Goal: Find specific page/section: Find specific page/section

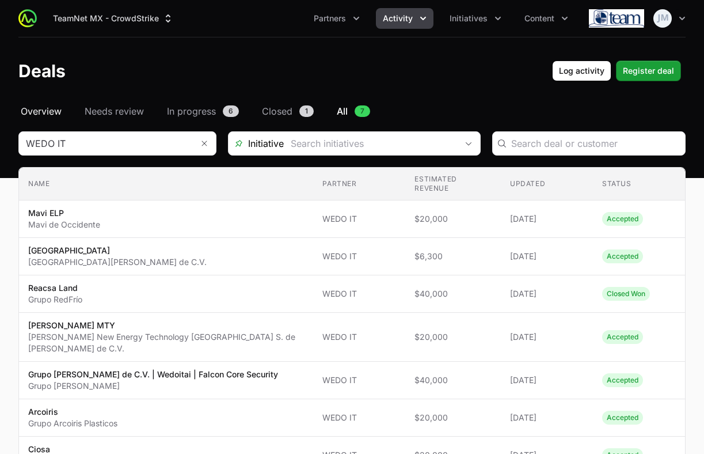
scroll to position [2, 0]
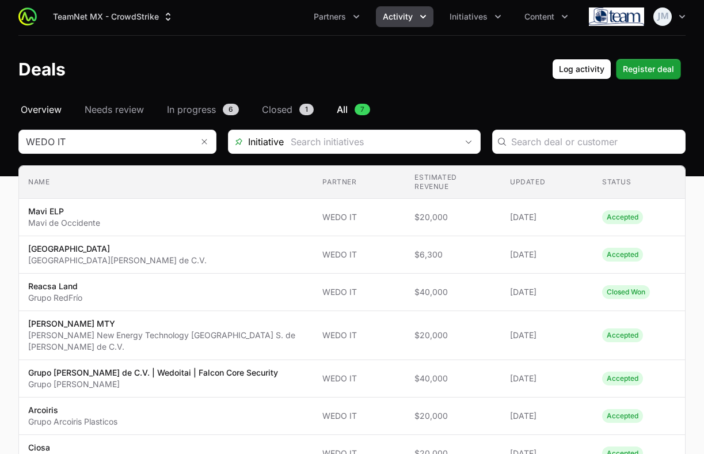
drag, startPoint x: 0, startPoint y: 0, endPoint x: 32, endPoint y: 105, distance: 109.6
click at [32, 105] on span "Overview" at bounding box center [41, 109] width 41 height 14
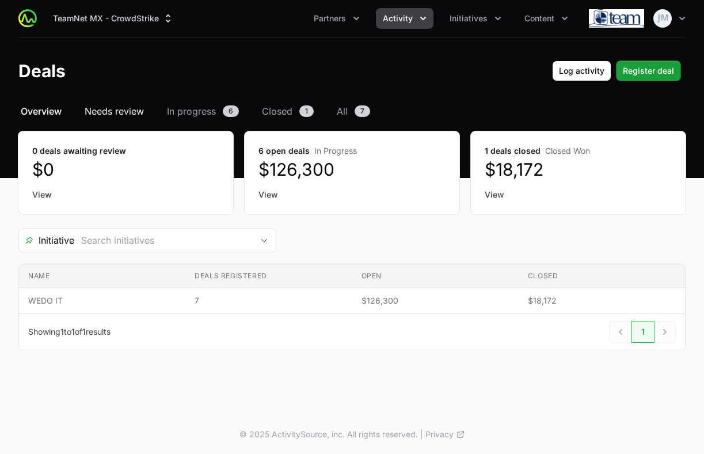
click at [131, 114] on span "Needs review" at bounding box center [114, 111] width 59 height 14
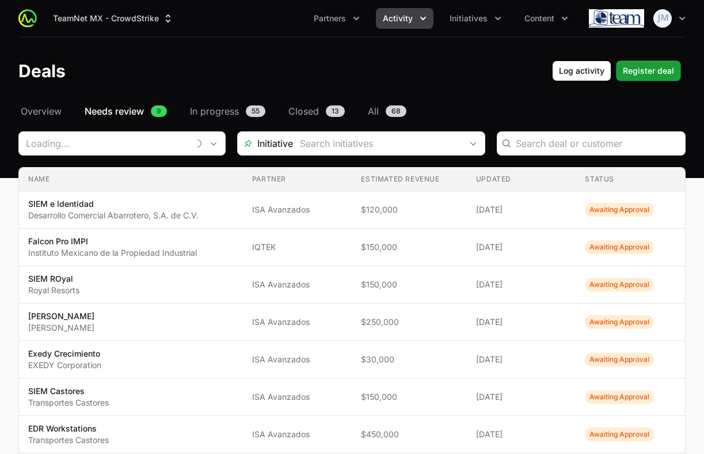
click at [42, 104] on header "Deals Log activity Register deal" at bounding box center [352, 70] width 704 height 67
click at [42, 114] on span "Overview" at bounding box center [41, 111] width 41 height 14
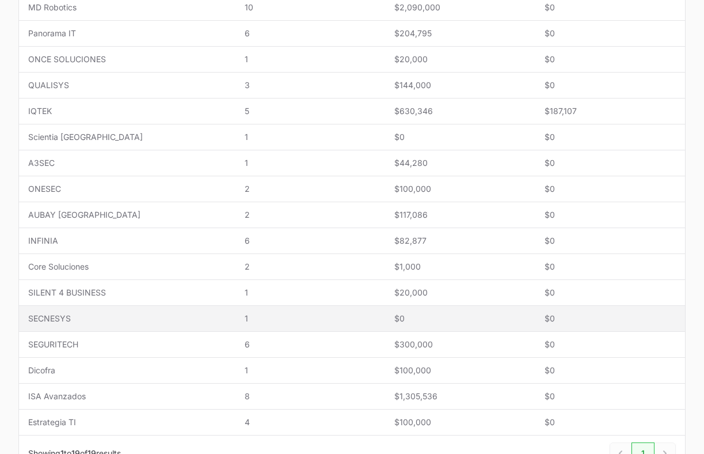
scroll to position [429, 0]
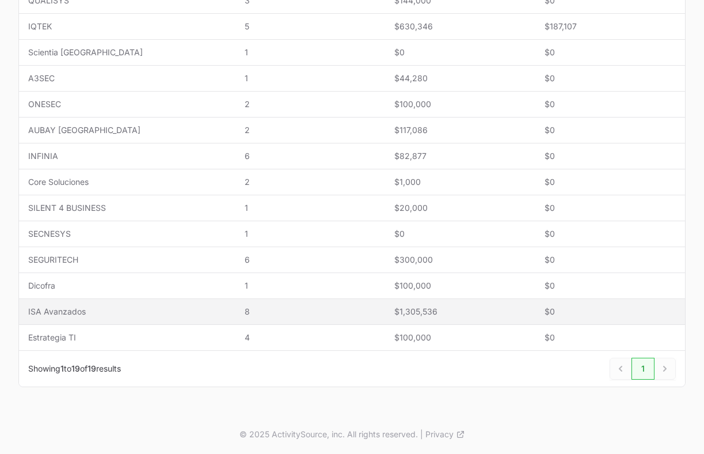
click at [291, 311] on span "8" at bounding box center [310, 312] width 131 height 12
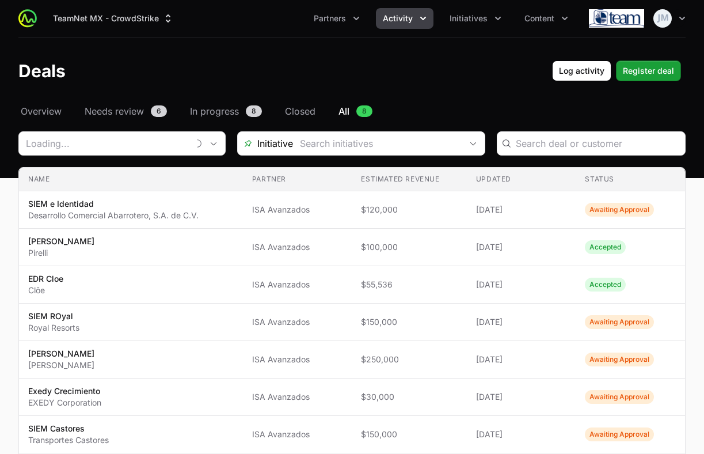
type input "ISA Avanzados"
click at [461, 16] on span "Initiatives" at bounding box center [468, 19] width 38 height 12
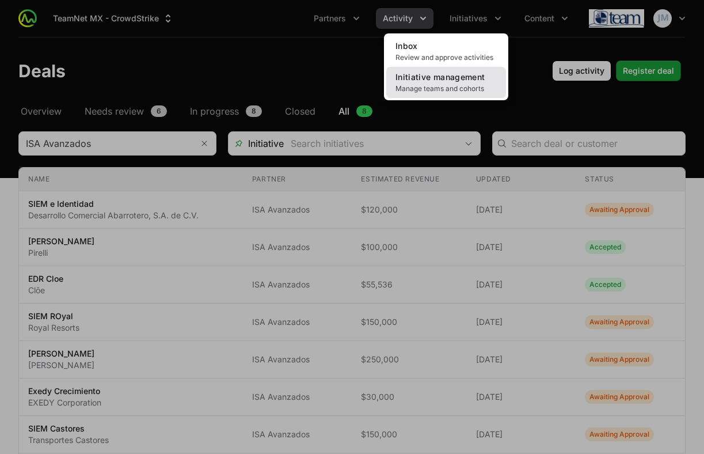
click at [450, 73] on span "Initiative management" at bounding box center [439, 77] width 89 height 10
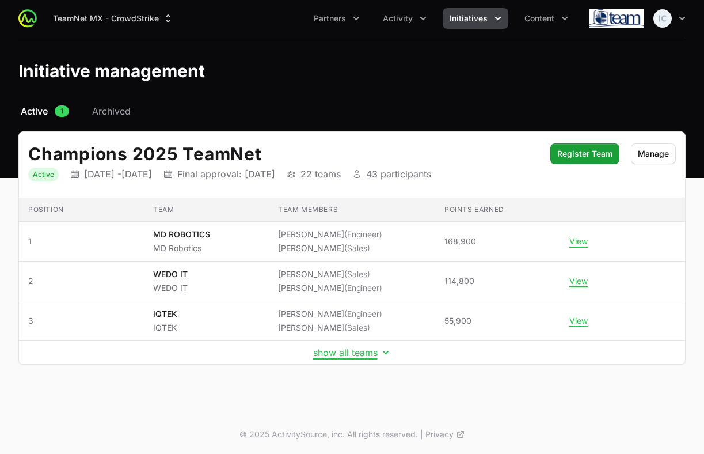
click at [345, 360] on td "show all teams" at bounding box center [352, 353] width 666 height 24
click at [345, 355] on button "show all teams" at bounding box center [352, 352] width 78 height 12
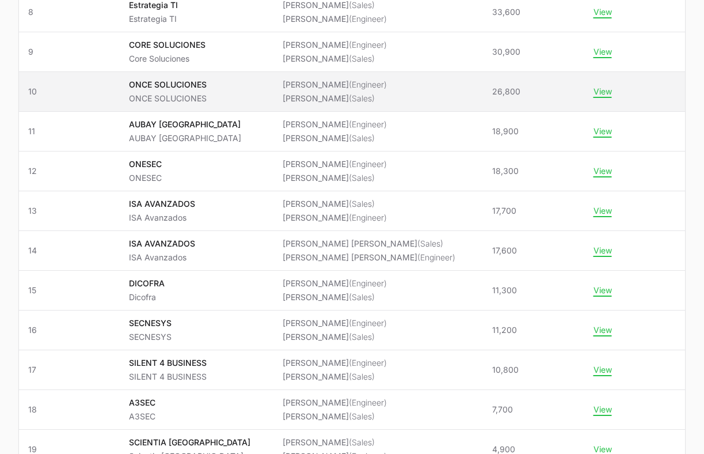
scroll to position [509, 0]
